Goal: Navigation & Orientation: Go to known website

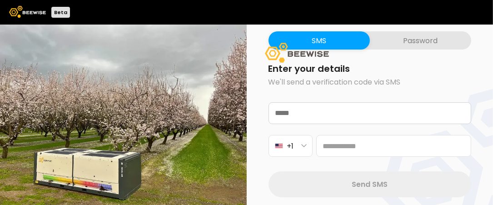
click at [26, 8] on img at bounding box center [27, 12] width 37 height 12
click at [413, 38] on button "Password" at bounding box center [420, 40] width 101 height 18
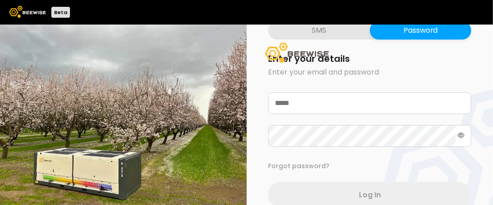
click at [27, 14] on img at bounding box center [27, 12] width 37 height 12
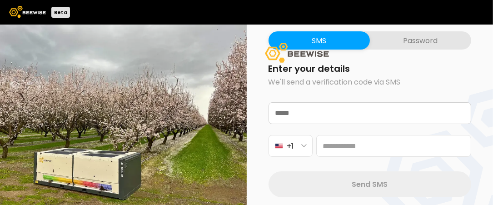
click at [27, 14] on img at bounding box center [27, 12] width 37 height 12
click at [31, 13] on img at bounding box center [27, 12] width 37 height 12
click at [32, 13] on img at bounding box center [27, 12] width 37 height 12
click at [32, 12] on img at bounding box center [27, 12] width 37 height 12
